Goal: Transaction & Acquisition: Purchase product/service

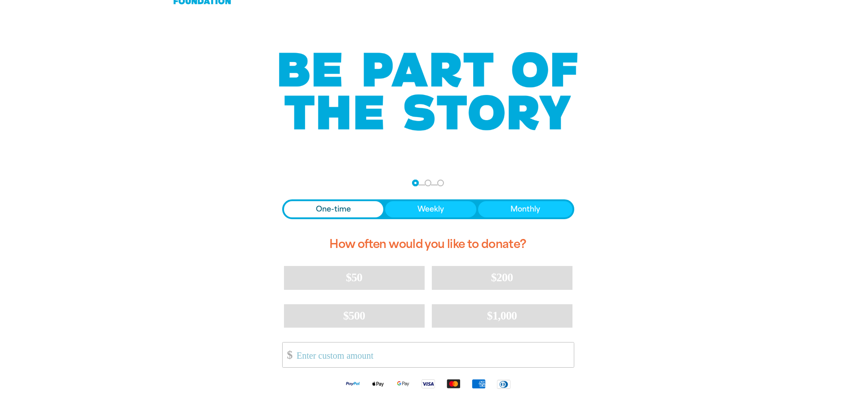
scroll to position [45, 0]
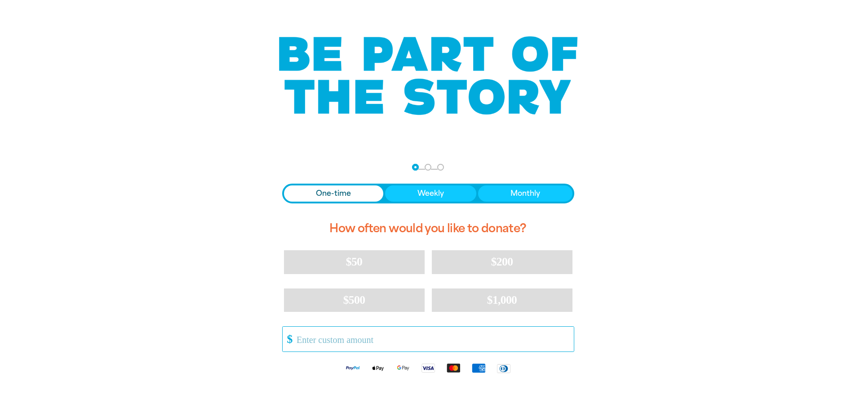
click at [369, 334] on input "Other Amount" at bounding box center [431, 338] width 283 height 25
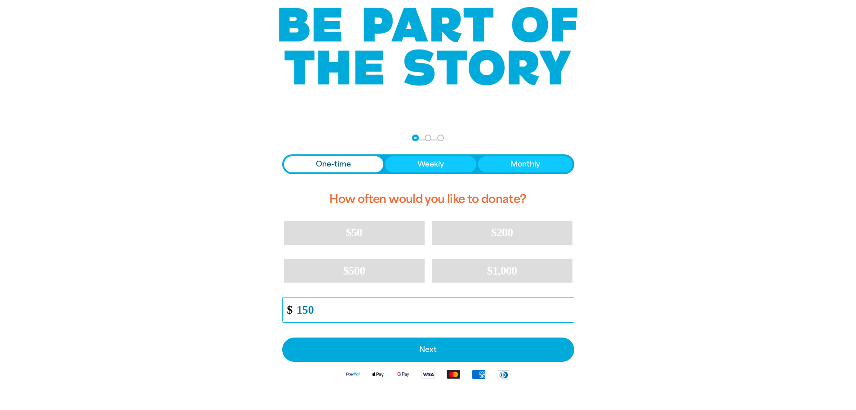
scroll to position [90, 0]
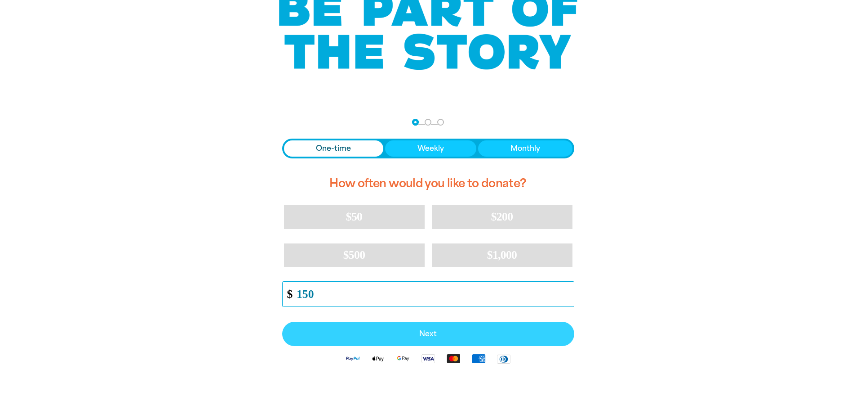
type input "150"
click at [436, 331] on span "Next" at bounding box center [428, 333] width 272 height 7
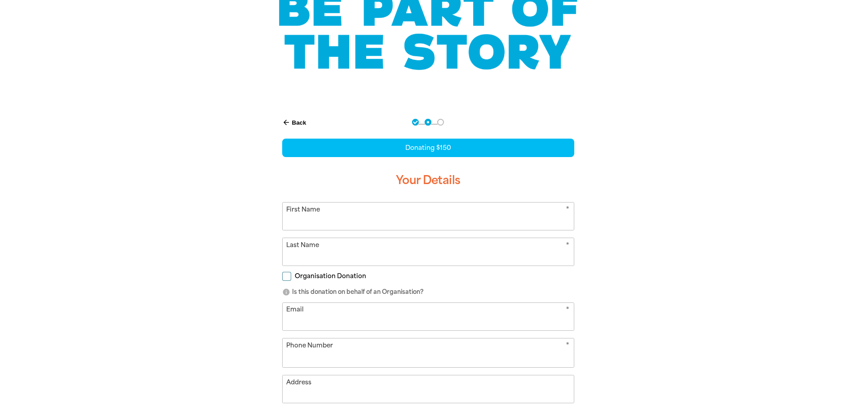
select select "AU"
click at [364, 215] on input "First Name" at bounding box center [428, 215] width 291 height 27
type input "Tarryn"
type input "[PERSON_NAME]"
click at [305, 319] on input "Email" at bounding box center [428, 316] width 291 height 27
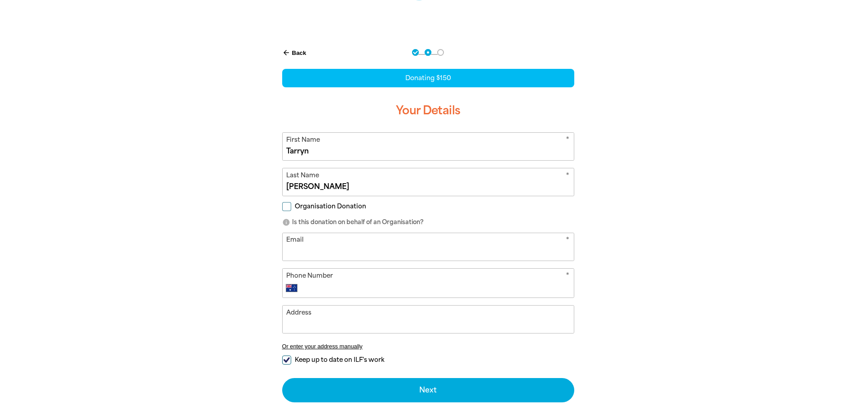
scroll to position [180, 0]
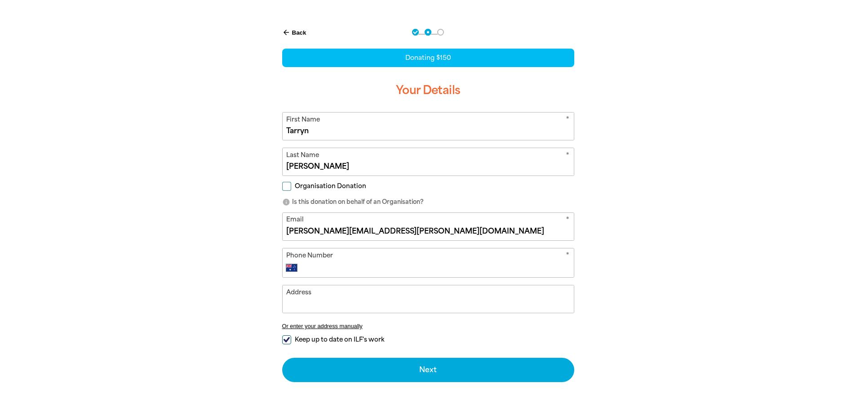
type input "[PERSON_NAME][EMAIL_ADDRESS][PERSON_NAME][DOMAIN_NAME]"
type input "0400 681 266"
click at [287, 336] on input "Keep up to date on ILF's work" at bounding box center [286, 339] width 9 height 9
checkbox input "false"
click at [325, 300] on input "Address" at bounding box center [428, 298] width 291 height 27
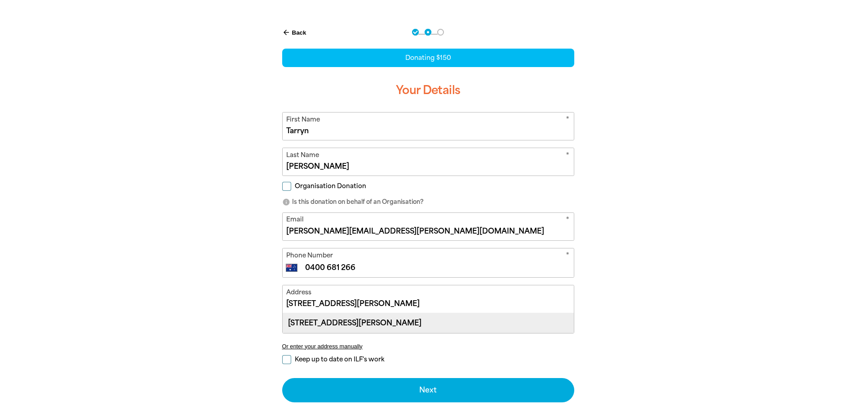
click at [323, 323] on div "[STREET_ADDRESS][PERSON_NAME]" at bounding box center [428, 322] width 291 height 19
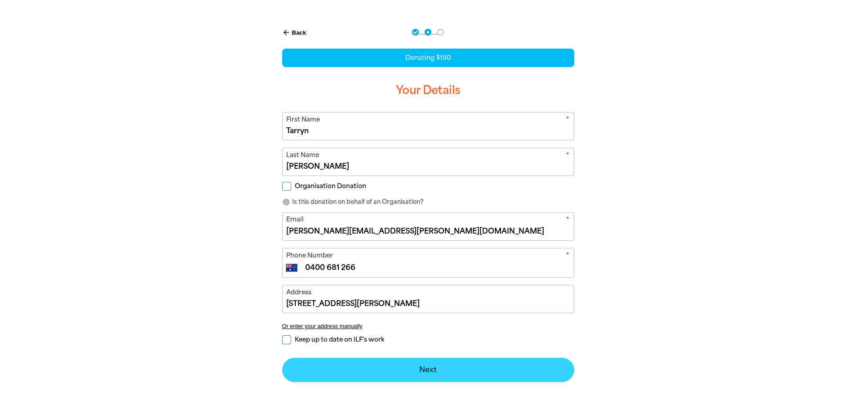
type input "[STREET_ADDRESS][PERSON_NAME]"
click at [431, 369] on button "Next chevron_right" at bounding box center [428, 369] width 292 height 24
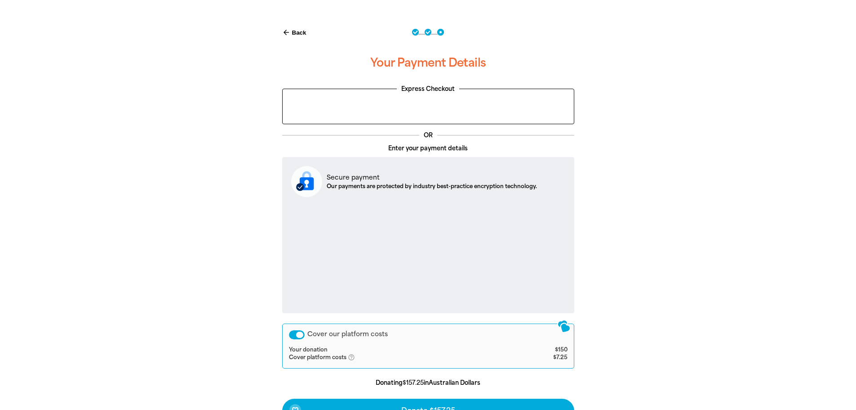
scroll to position [225, 0]
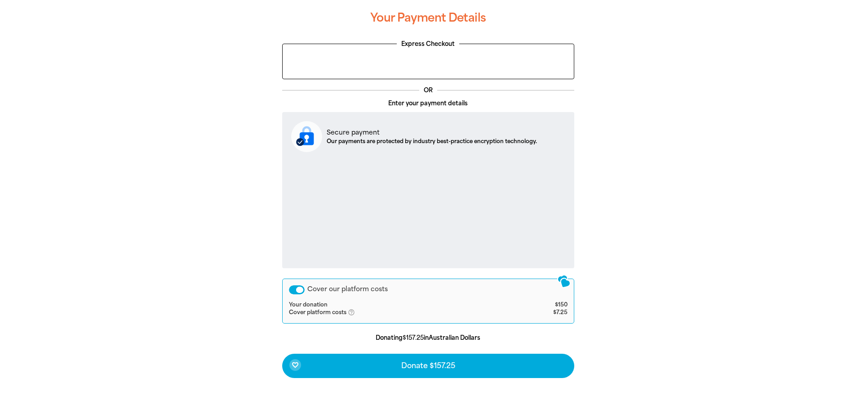
click at [293, 288] on div "Cover our platform costs" at bounding box center [297, 289] width 16 height 9
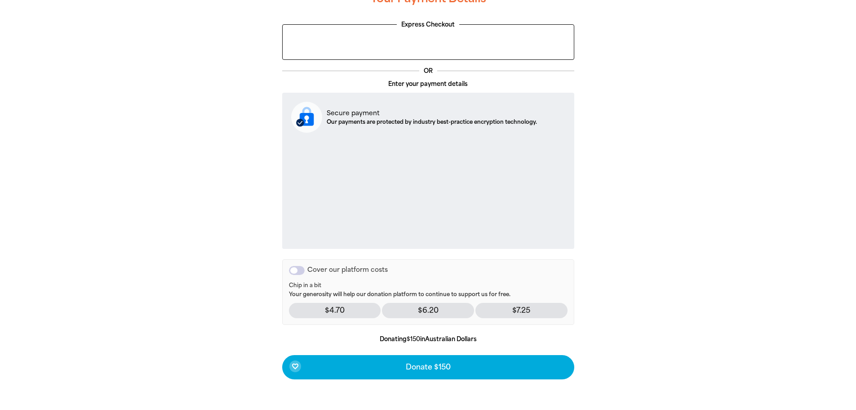
scroll to position [315, 0]
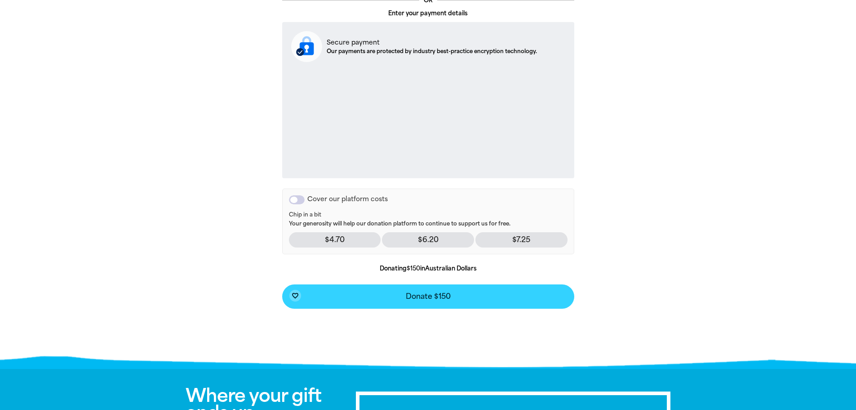
click at [418, 294] on span "Donate $150" at bounding box center [428, 296] width 45 height 7
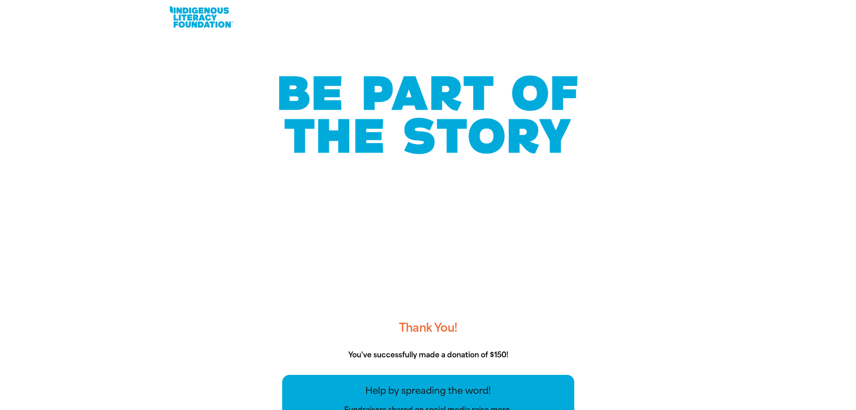
scroll to position [0, 0]
